Goal: Transaction & Acquisition: Purchase product/service

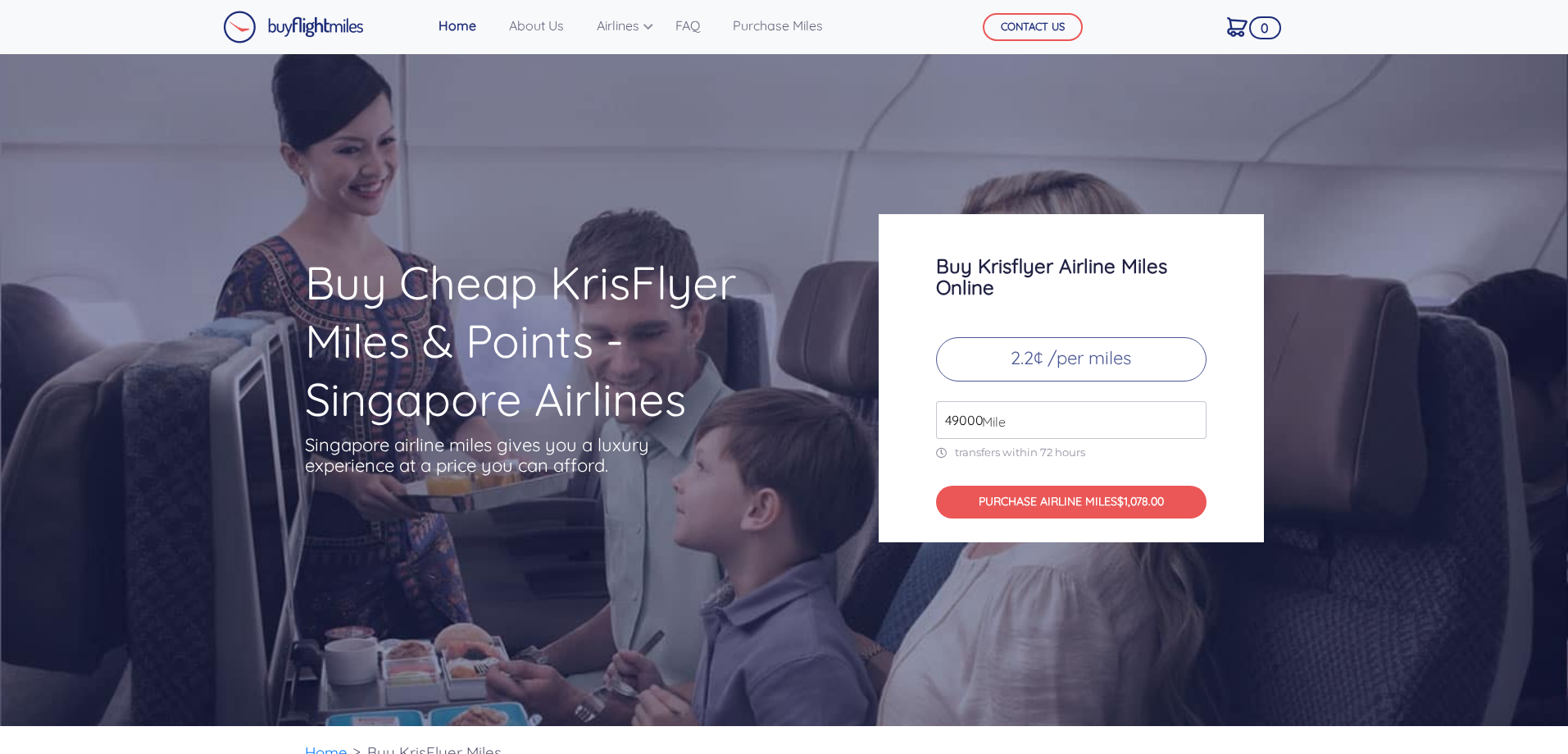
drag, startPoint x: 1009, startPoint y: 418, endPoint x: 936, endPoint y: 415, distance: 73.1
click at [936, 415] on input "49000" at bounding box center [1071, 420] width 270 height 38
paste input "2175"
click at [1094, 416] on input "217500" at bounding box center [1071, 420] width 270 height 38
drag, startPoint x: 1078, startPoint y: 508, endPoint x: 1209, endPoint y: 471, distance: 136.1
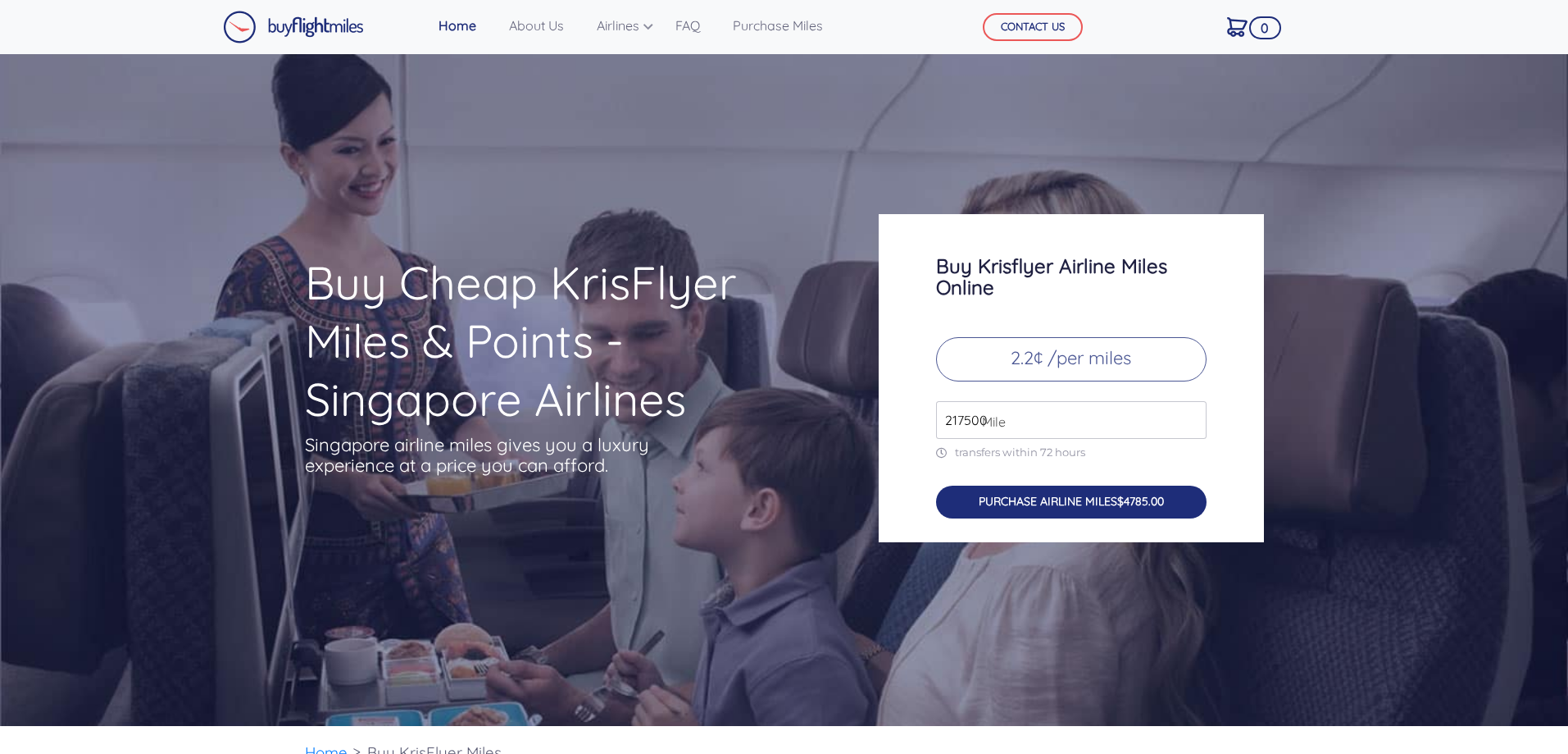
click at [1209, 471] on div "Buy Krisflyer Airline Miles Online 2.2¢ /per miles 217500 Mile transfers within…" at bounding box center [1071, 378] width 385 height 328
drag, startPoint x: 986, startPoint y: 418, endPoint x: 927, endPoint y: 413, distance: 59.2
click at [927, 413] on div "Buy Krisflyer Airline Miles Online 2.2¢ /per miles 217500 Mile transfers within…" at bounding box center [1071, 378] width 385 height 328
click at [976, 423] on span "Mile" at bounding box center [989, 421] width 32 height 20
click at [1191, 421] on input "217000" at bounding box center [1071, 420] width 270 height 38
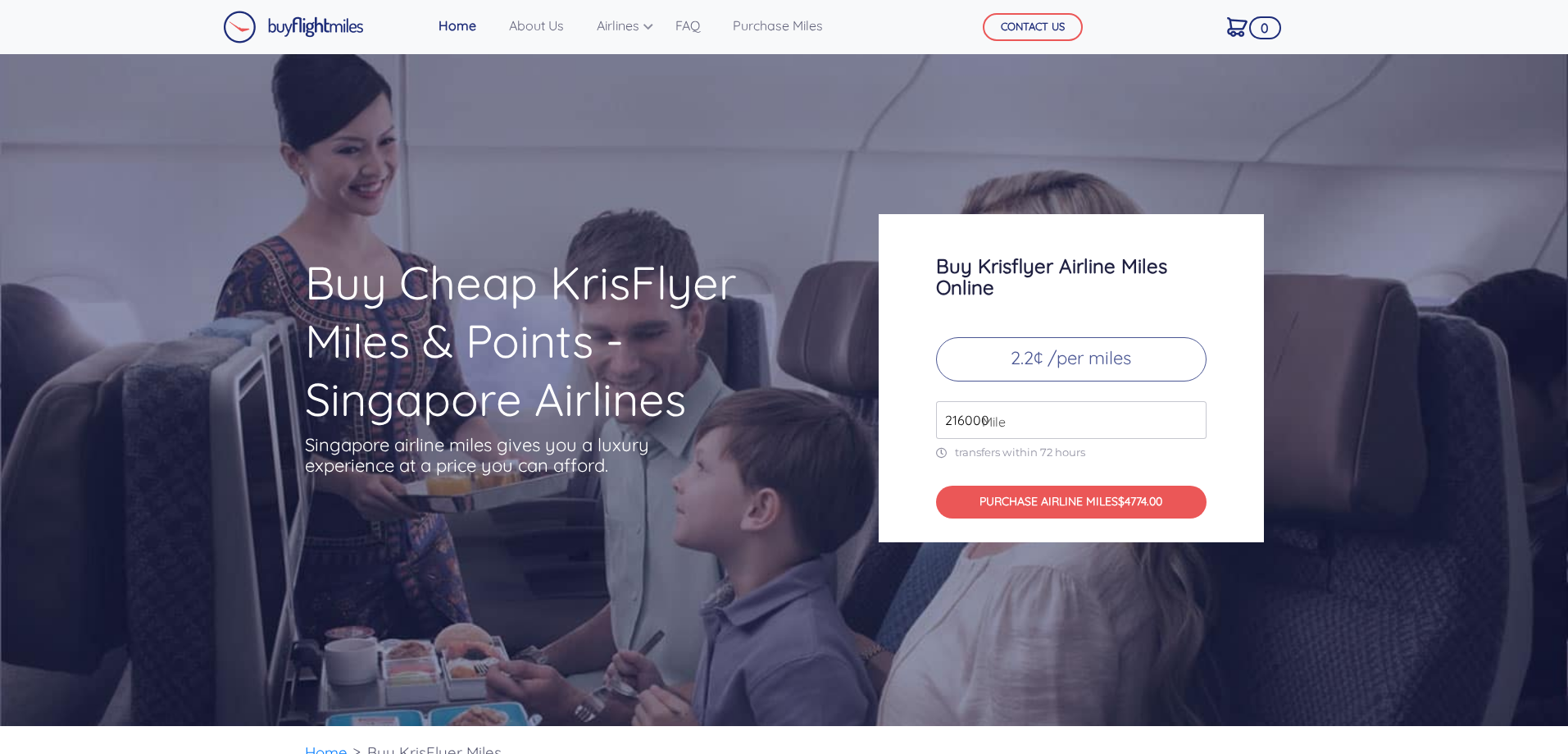
click at [1191, 421] on input "216000" at bounding box center [1071, 420] width 270 height 38
click at [1191, 421] on input "111000" at bounding box center [1071, 420] width 270 height 38
click at [1191, 421] on input "110000" at bounding box center [1071, 420] width 270 height 38
click at [1191, 421] on input "108000" at bounding box center [1071, 420] width 270 height 38
click at [1191, 421] on input "107000" at bounding box center [1071, 420] width 270 height 38
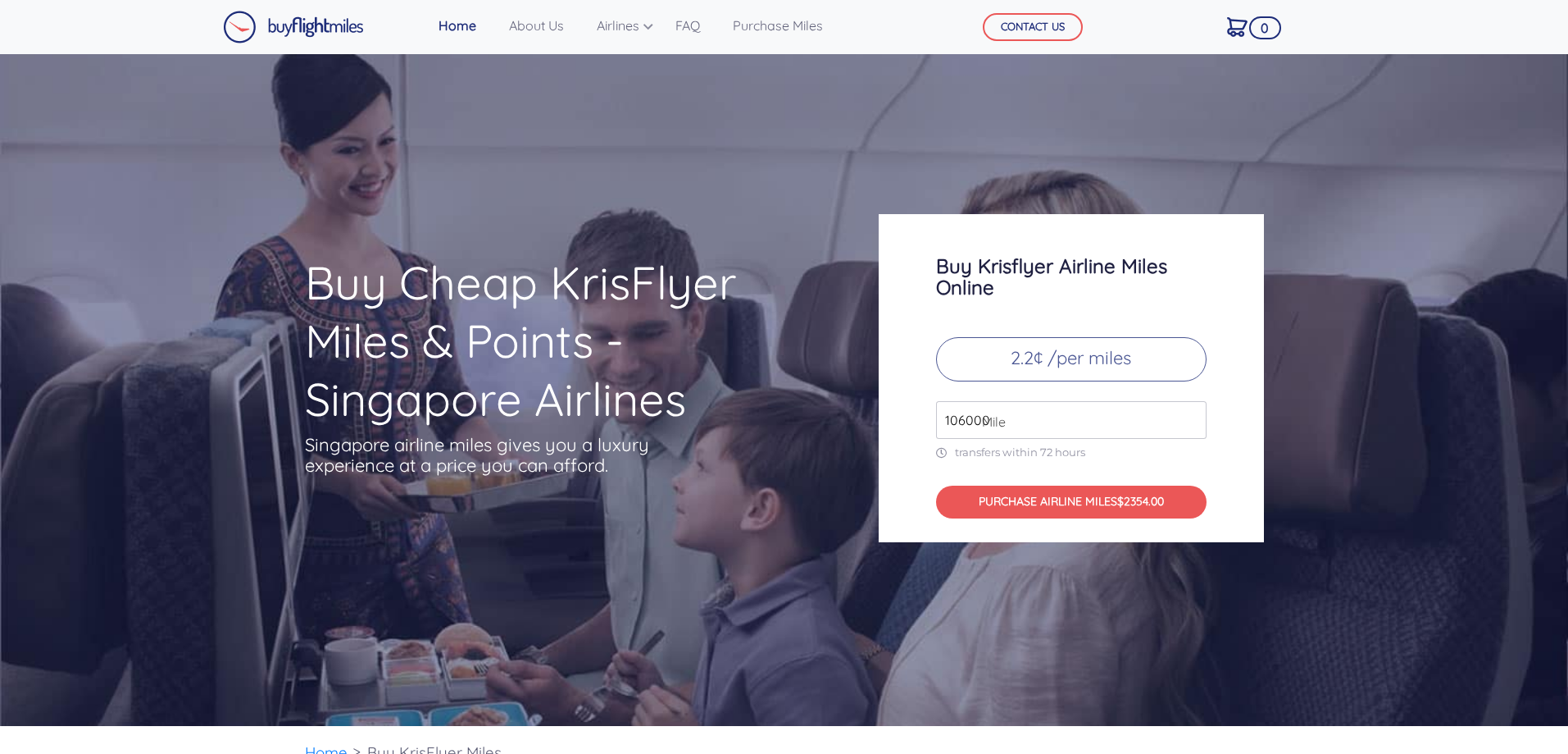
click at [1191, 421] on input "106000" at bounding box center [1071, 420] width 270 height 38
click at [1191, 421] on input "105000" at bounding box center [1071, 420] width 270 height 38
click at [1191, 421] on input "104000" at bounding box center [1071, 420] width 270 height 38
click at [1191, 421] on input "103000" at bounding box center [1071, 420] width 270 height 38
click at [1191, 421] on input "102000" at bounding box center [1071, 420] width 270 height 38
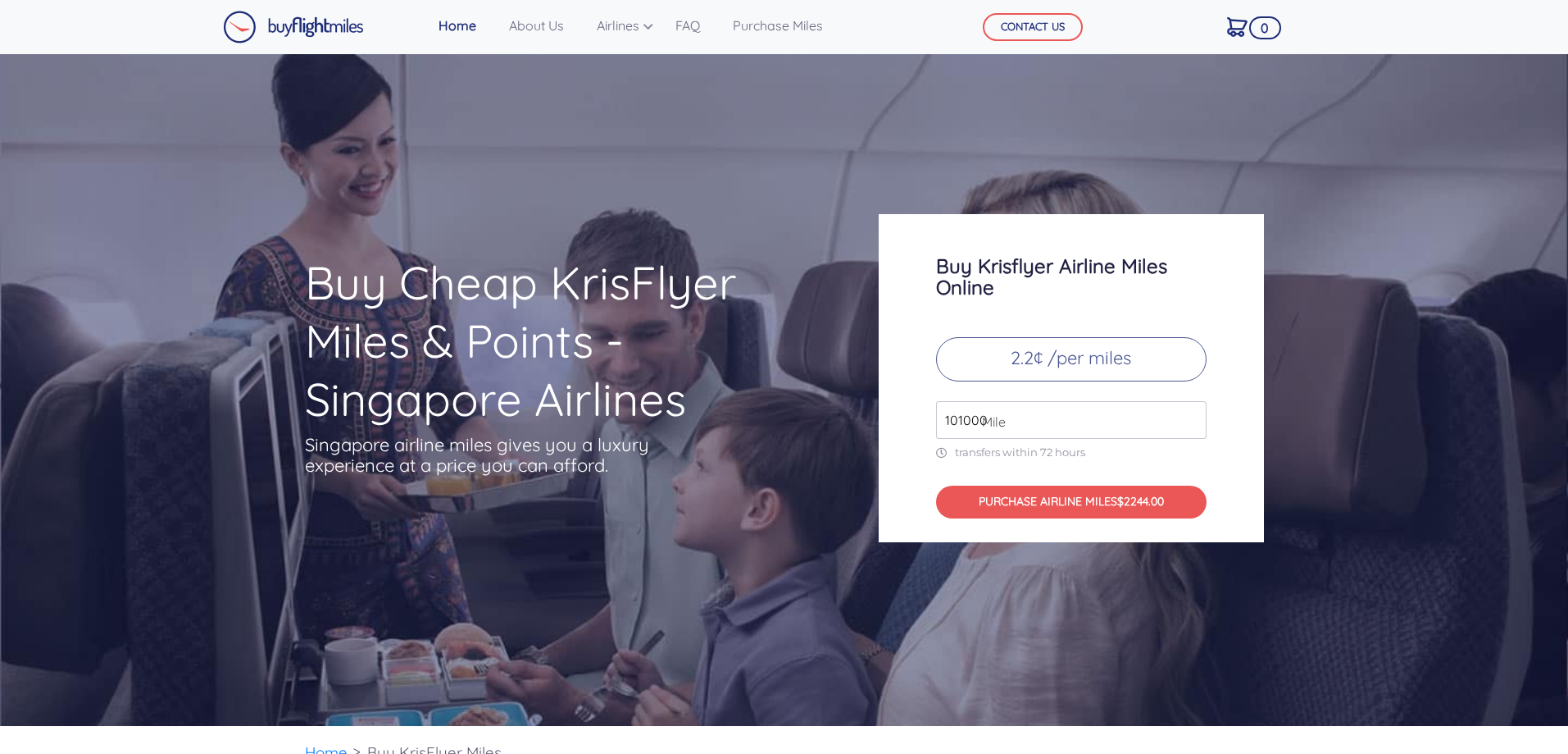
click at [1191, 421] on input "101000" at bounding box center [1071, 420] width 270 height 38
click at [1191, 421] on input "100000" at bounding box center [1071, 420] width 270 height 38
click at [1191, 421] on input "99000" at bounding box center [1071, 420] width 270 height 38
click at [1191, 421] on input "97000" at bounding box center [1071, 420] width 270 height 38
click at [1191, 421] on input "96000" at bounding box center [1071, 420] width 270 height 38
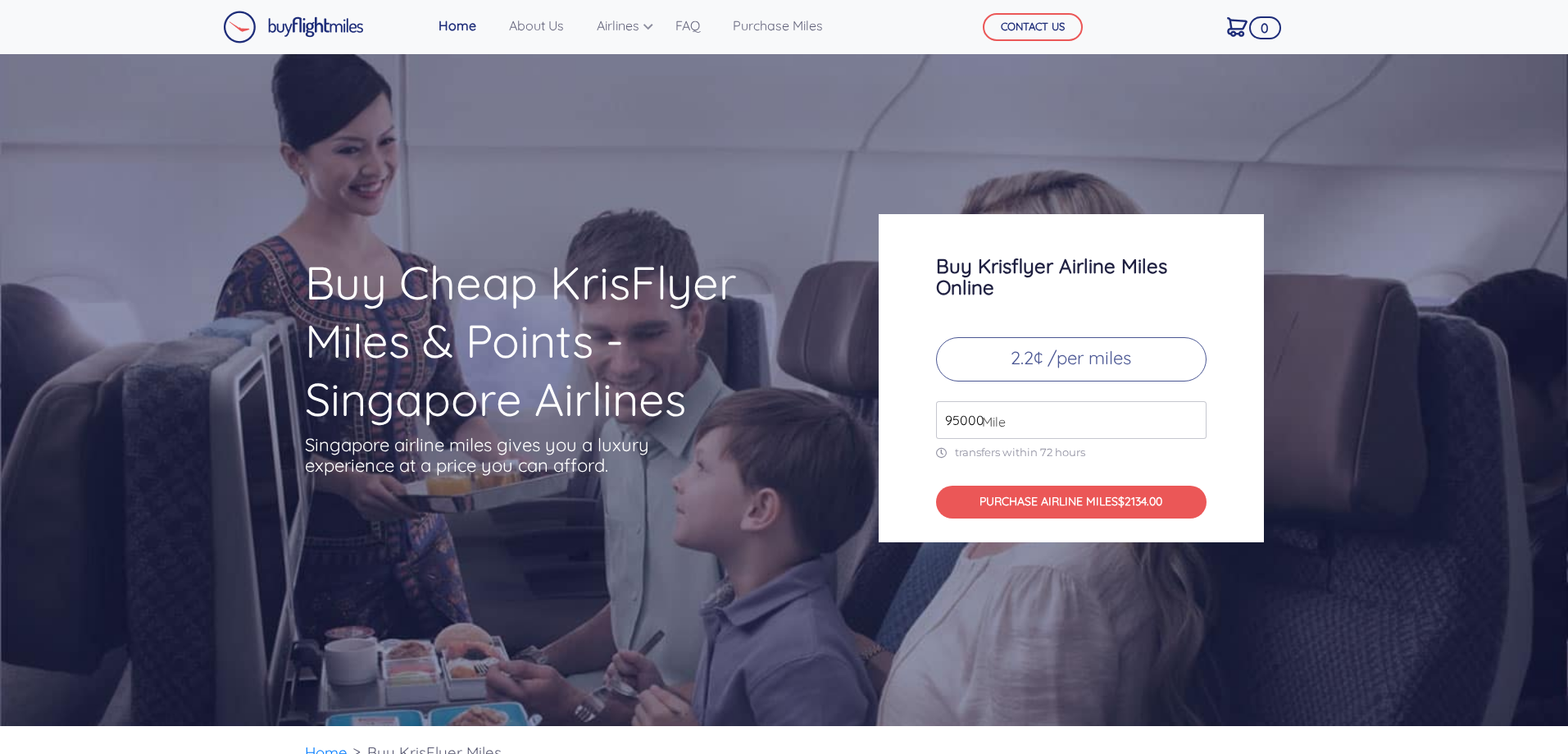
click at [1191, 421] on input "95000" at bounding box center [1071, 420] width 270 height 38
click at [1191, 421] on input "94000" at bounding box center [1071, 420] width 270 height 38
click at [1191, 421] on input "93000" at bounding box center [1071, 420] width 270 height 38
click at [1191, 421] on input "92000" at bounding box center [1071, 420] width 270 height 38
click at [1191, 421] on input "91000" at bounding box center [1071, 420] width 270 height 38
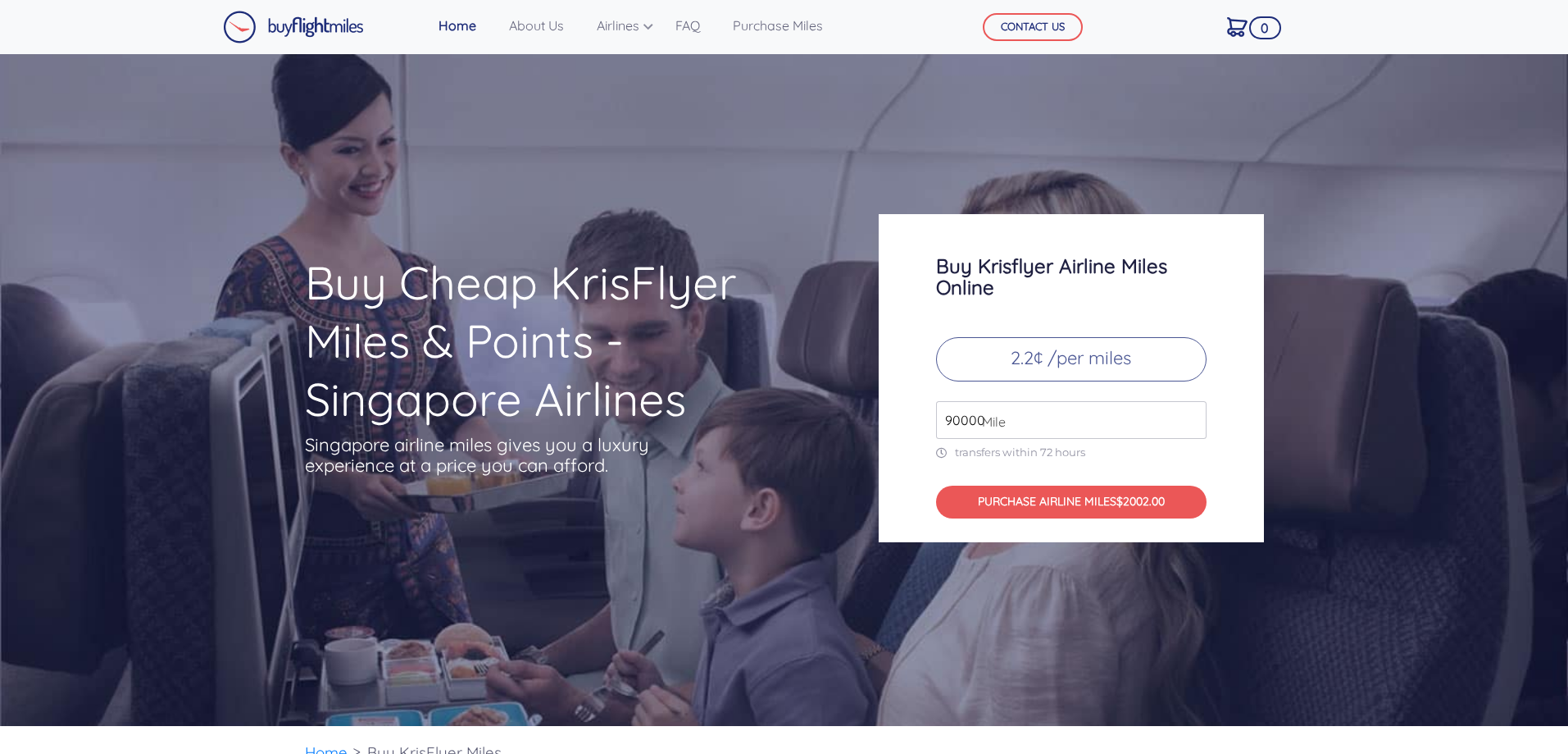
type input "90000"
click at [1191, 421] on input "90000" at bounding box center [1071, 420] width 270 height 38
click at [1221, 441] on div "Buy Krisflyer Airline Miles Online 2.2¢ /per miles 90000 Mile transfers within …" at bounding box center [1071, 378] width 385 height 328
